Goal: Find specific page/section: Find specific page/section

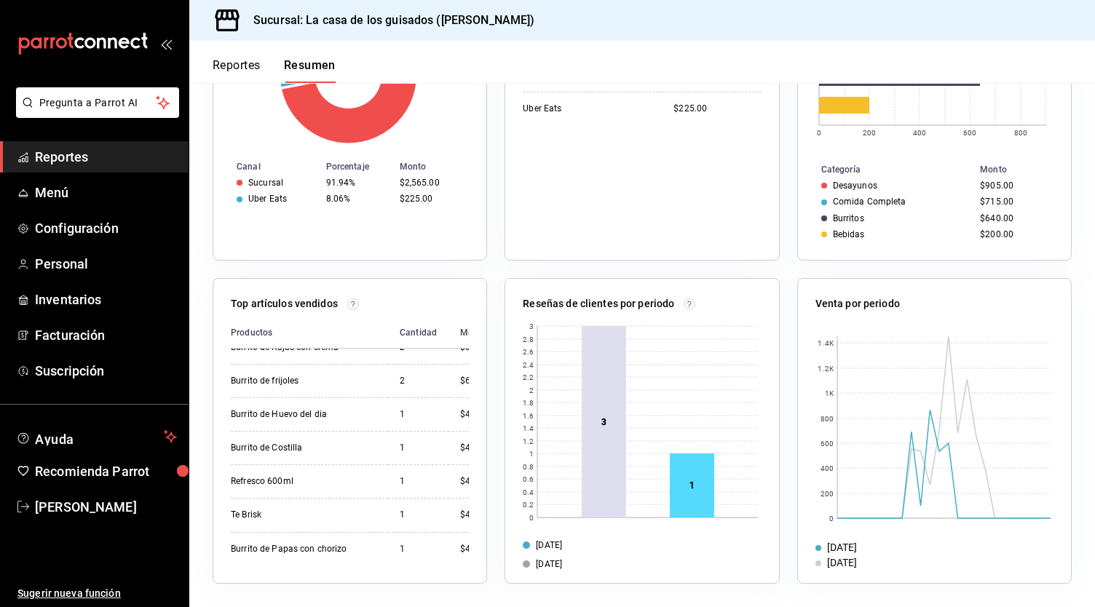
scroll to position [360, 0]
click at [201, 518] on div "Top artículos vendidos Productos Cantidad Monto Chilaquiles 3 $605.00 Comida co…" at bounding box center [341, 422] width 292 height 323
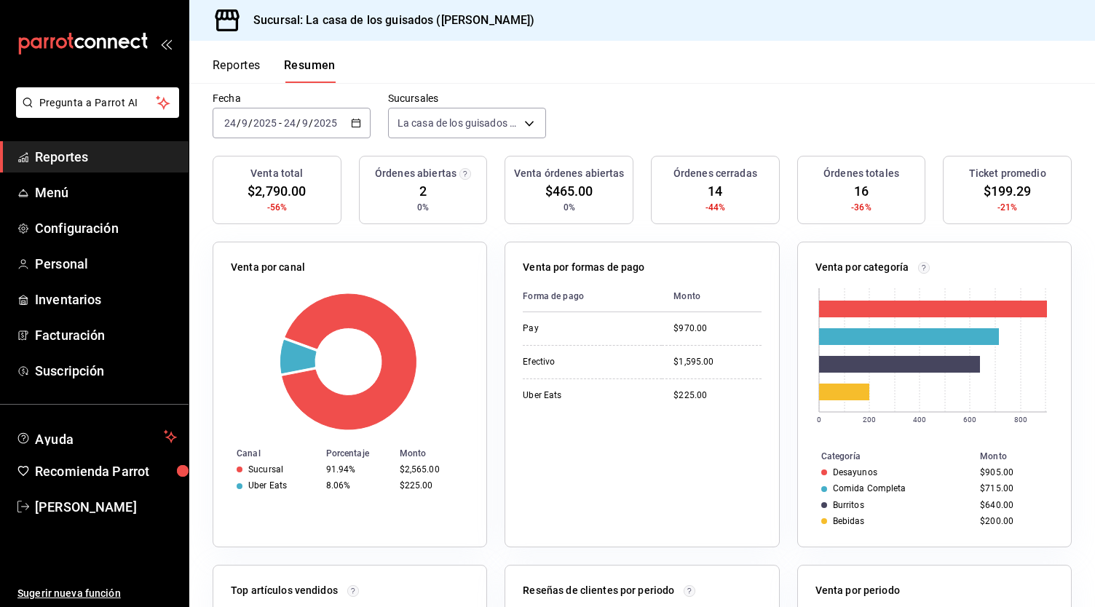
scroll to position [0, 0]
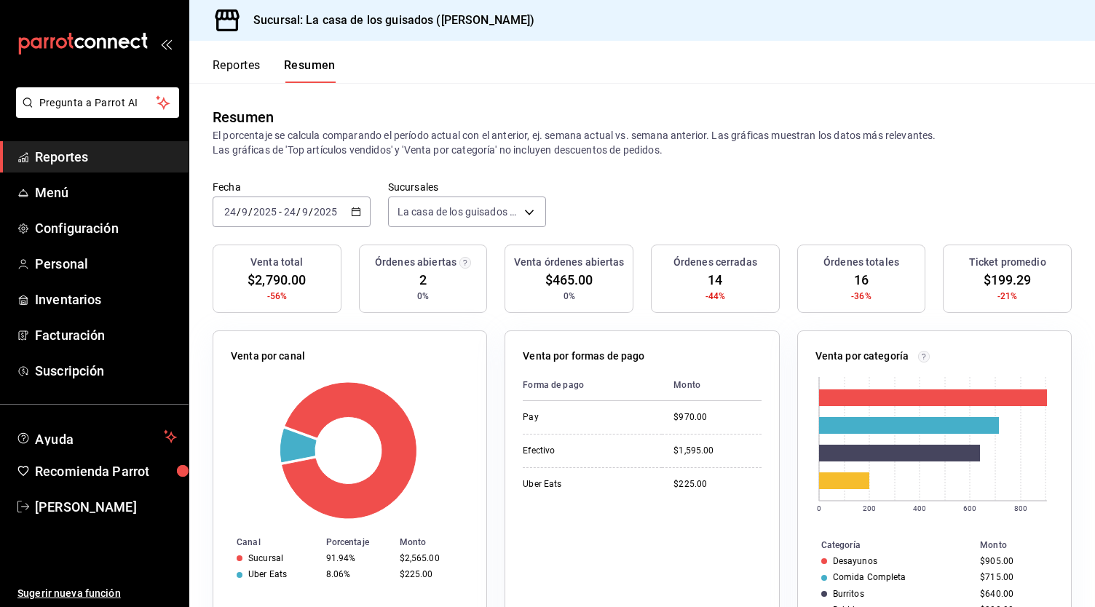
click at [245, 74] on button "Reportes" at bounding box center [237, 70] width 48 height 25
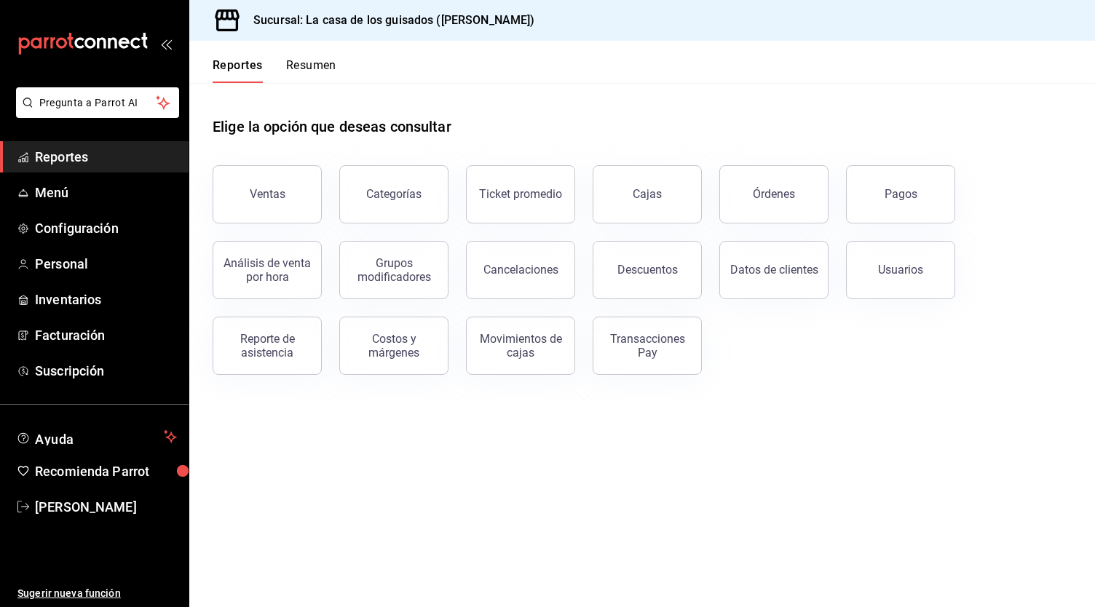
click at [320, 69] on button "Resumen" at bounding box center [311, 70] width 50 height 25
